Goal: Check status: Check status

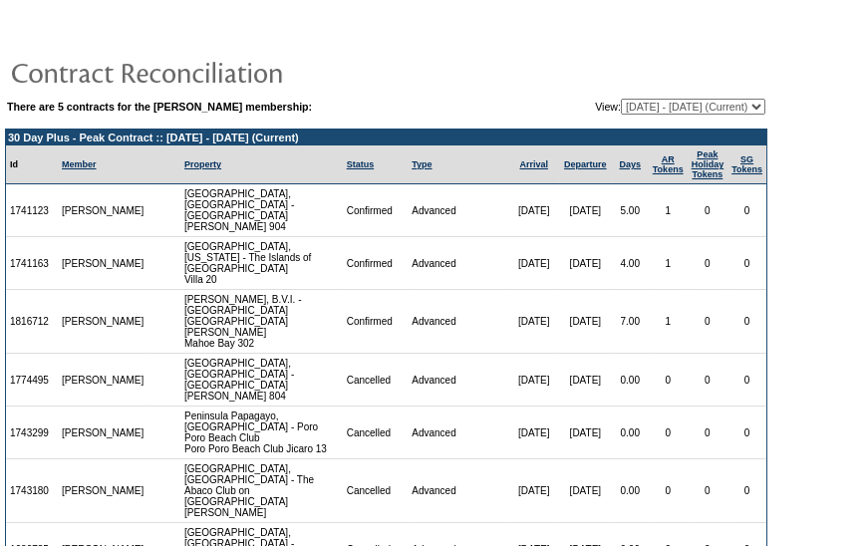
click at [682, 110] on select "06/30/24 - 09/30/25 10/01/25 - 09/30/26 (Current) 10/01/26 - 09/30/27 10/01/27 …" at bounding box center [693, 107] width 145 height 16
click at [677, 117] on td "There are 5 contracts for the Ryan Vaughn membership: View: 06/30/24 - 09/30/25…" at bounding box center [386, 488] width 763 height 783
drag, startPoint x: 680, startPoint y: 103, endPoint x: 681, endPoint y: 117, distance: 14.0
click at [680, 103] on select "06/30/24 - 09/30/25 10/01/25 - 09/30/26 (Current) 10/01/26 - 09/30/27 10/01/27 …" at bounding box center [693, 107] width 145 height 16
select select "151528"
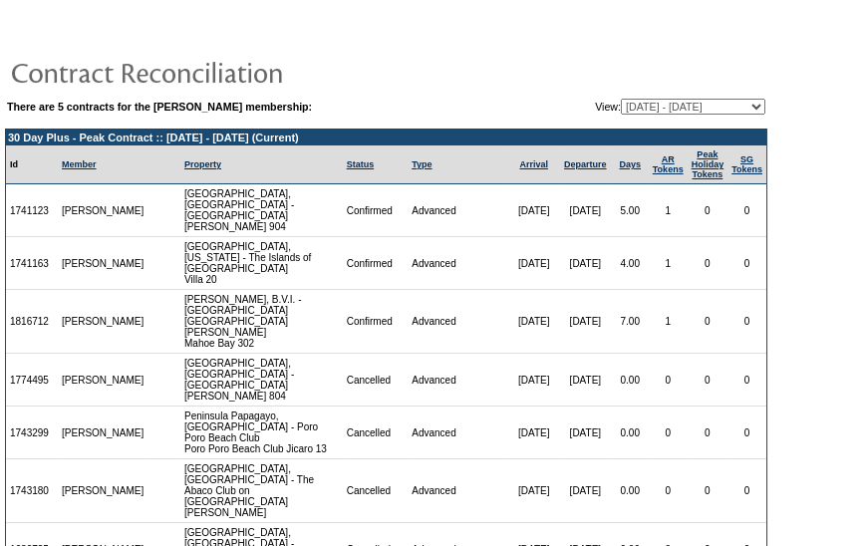
click at [621, 99] on select "06/30/24 - 09/30/25 10/01/25 - 09/30/26 (Current) 10/01/26 - 09/30/27 10/01/27 …" at bounding box center [693, 107] width 145 height 16
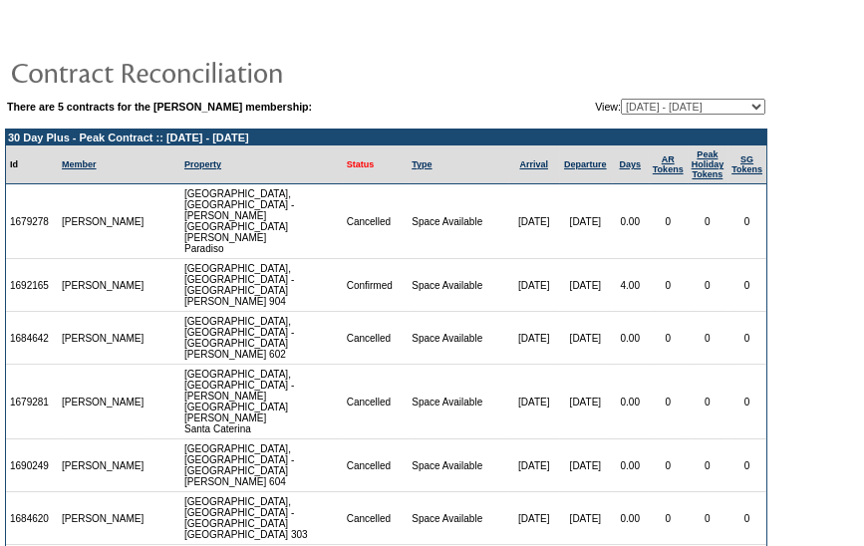
click at [347, 166] on link "Status" at bounding box center [361, 165] width 28 height 10
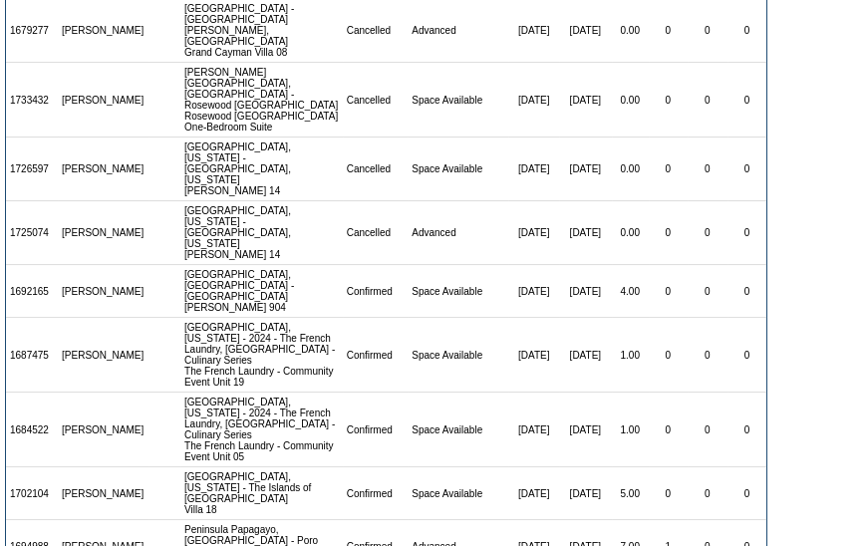
scroll to position [802, 0]
